Goal: Navigation & Orientation: Go to known website

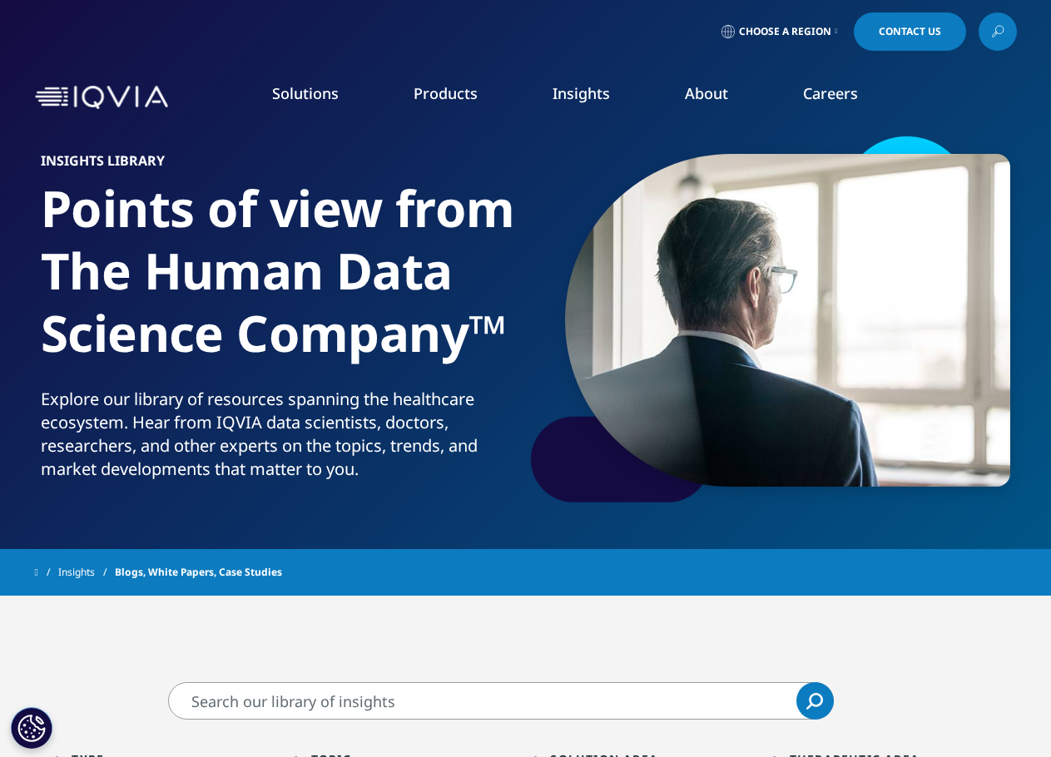
click at [73, 100] on img at bounding box center [101, 98] width 133 height 24
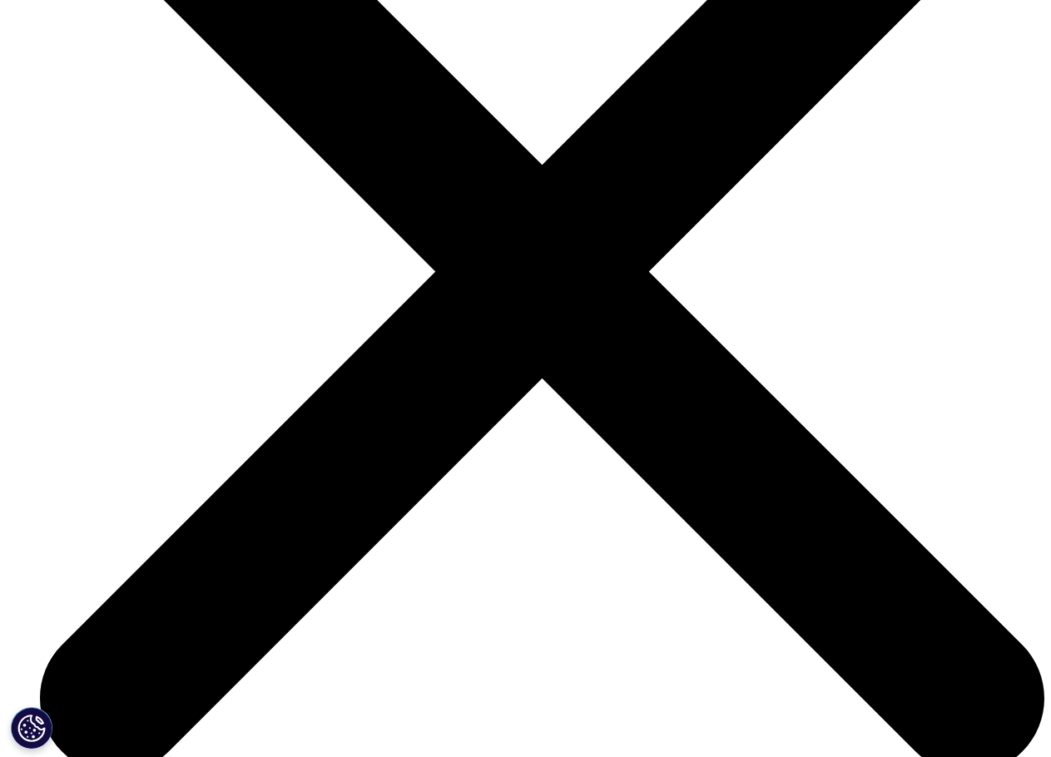
scroll to position [2080, 0]
